Goal: Information Seeking & Learning: Learn about a topic

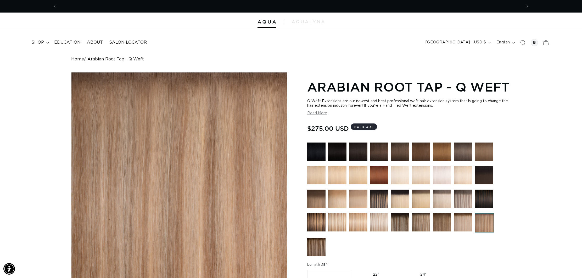
scroll to position [0, 466]
click at [38, 42] on span "shop" at bounding box center [37, 42] width 13 height 5
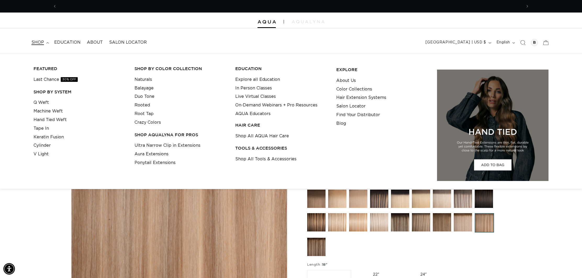
scroll to position [0, 931]
click at [45, 130] on link "Tape In" at bounding box center [41, 128] width 15 height 9
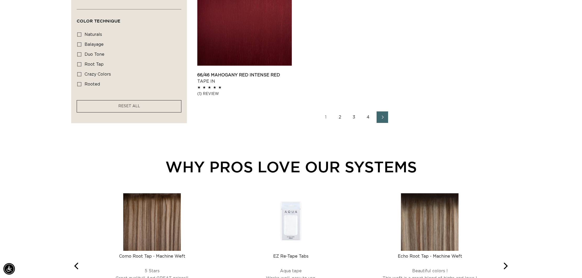
scroll to position [880, 0]
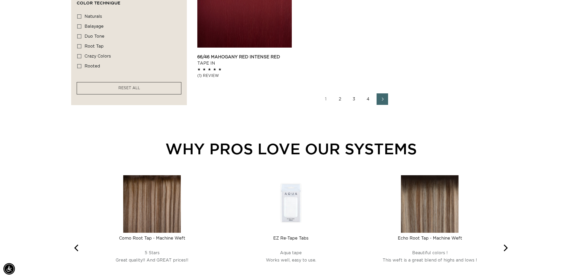
click at [339, 99] on link "2" at bounding box center [340, 99] width 12 height 12
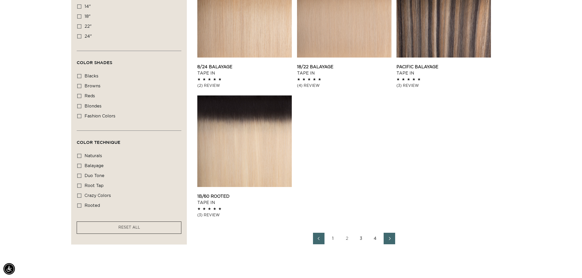
scroll to position [750, 0]
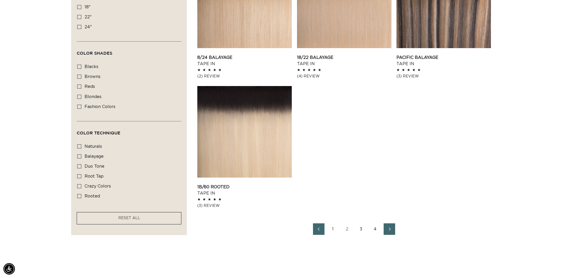
click at [358, 230] on link "3" at bounding box center [362, 230] width 12 height 12
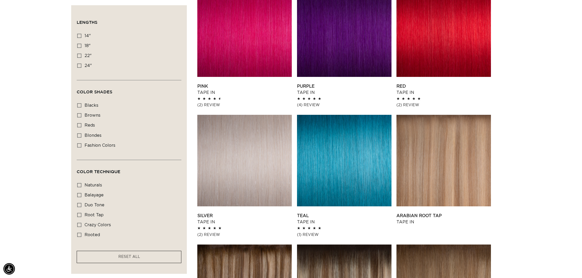
scroll to position [0, 466]
click at [227, 213] on link "Silver Tape In" at bounding box center [244, 219] width 95 height 13
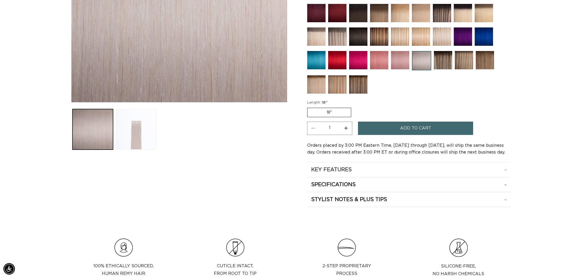
scroll to position [0, 931]
click at [360, 185] on div "SPECIFICATIONS" at bounding box center [409, 184] width 196 height 7
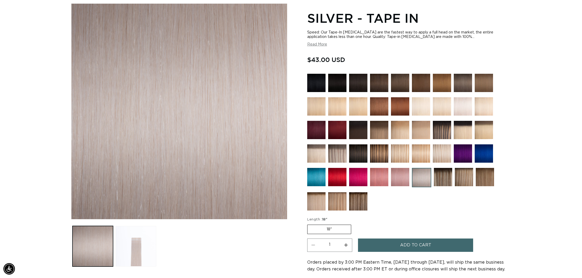
scroll to position [69, 0]
drag, startPoint x: 459, startPoint y: 106, endPoint x: 457, endPoint y: 109, distance: 3.9
click at [459, 106] on img at bounding box center [463, 106] width 18 height 18
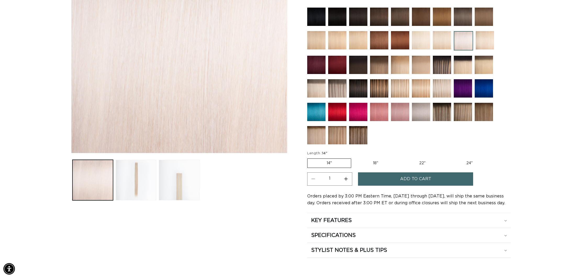
scroll to position [0, 466]
click at [420, 112] on img at bounding box center [421, 112] width 18 height 18
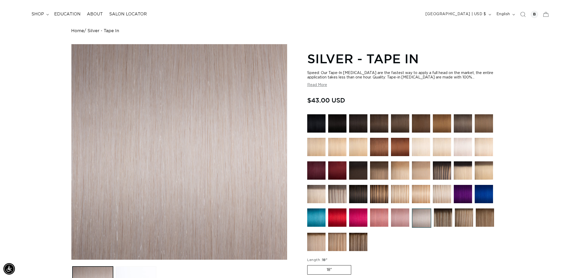
click at [317, 214] on img at bounding box center [316, 218] width 18 height 18
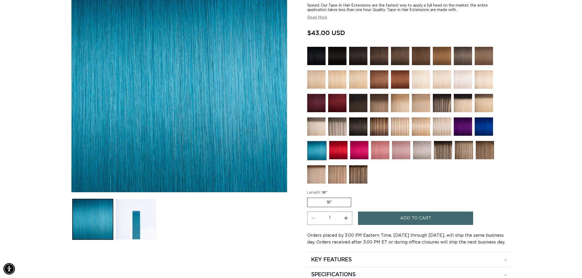
scroll to position [0, 466]
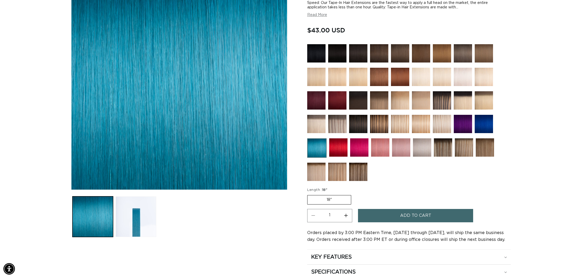
click at [427, 152] on img at bounding box center [422, 147] width 18 height 18
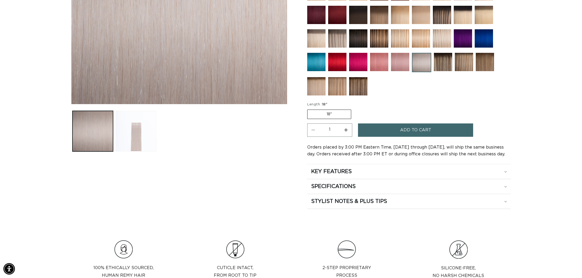
scroll to position [288, 0]
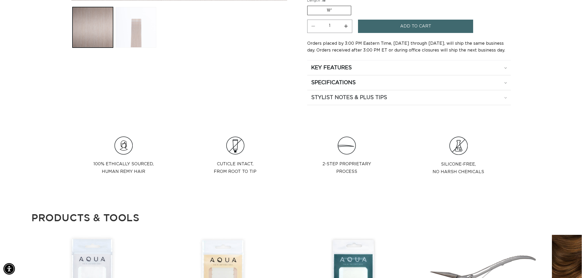
click at [378, 96] on h2 "STYLIST NOTES & PLUS TIPS" at bounding box center [349, 97] width 76 height 7
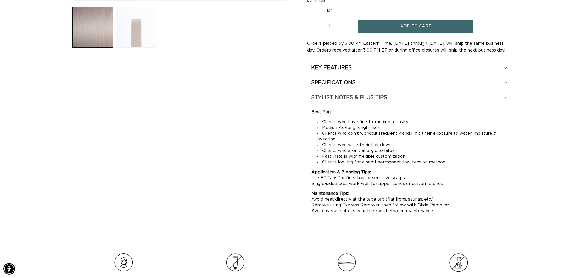
scroll to position [0, 466]
click at [378, 96] on h2 "STYLIST NOTES & PLUS TIPS" at bounding box center [349, 97] width 76 height 7
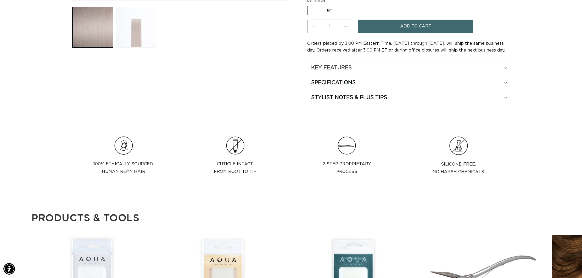
click at [375, 68] on div "KEY FEATURES" at bounding box center [409, 67] width 196 height 7
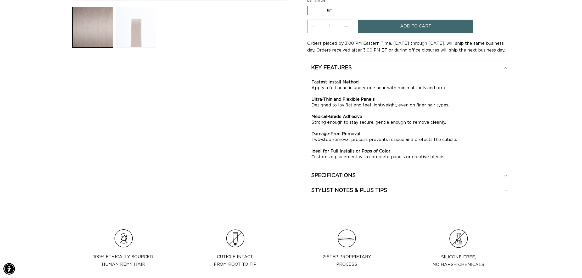
scroll to position [0, 931]
click at [353, 73] on summary "KEY FEATURES" at bounding box center [409, 67] width 204 height 15
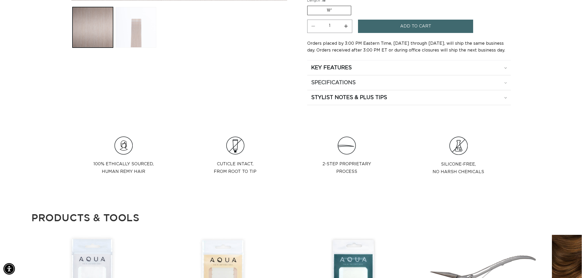
click at [357, 86] on summary "SPECIFICATIONS" at bounding box center [409, 82] width 204 height 15
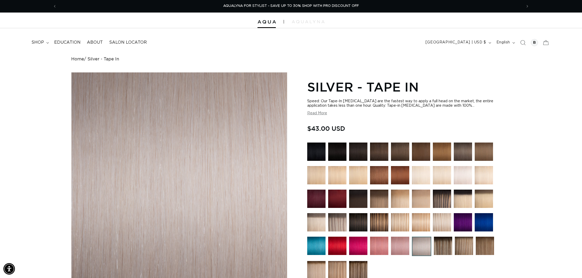
click at [313, 113] on button "Read More" at bounding box center [317, 113] width 20 height 4
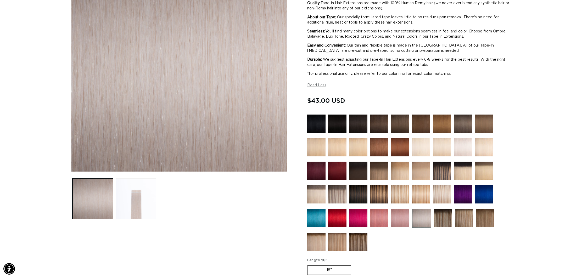
scroll to position [0, 0]
click at [398, 172] on img at bounding box center [400, 171] width 18 height 18
